Goal: Task Accomplishment & Management: Complete application form

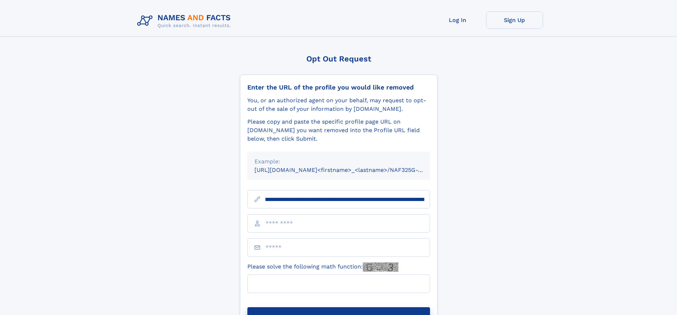
scroll to position [0, 77]
type input "**********"
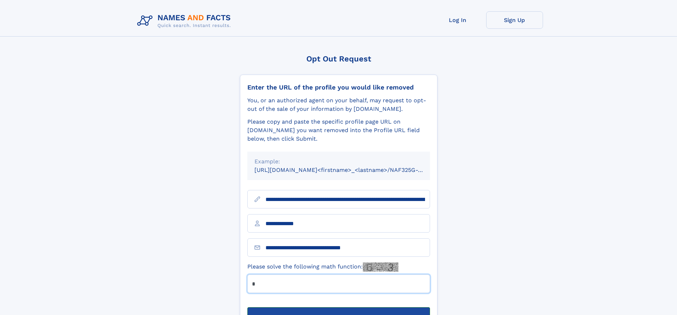
type input "*"
click at [338, 307] on button "Submit Opt Out Request" at bounding box center [338, 318] width 183 height 23
